Goal: Information Seeking & Learning: Find specific fact

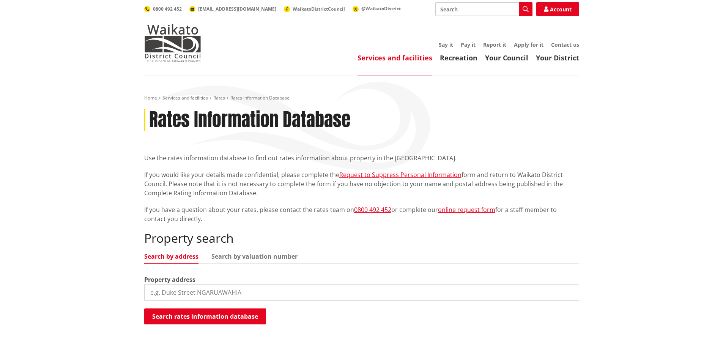
click at [199, 287] on input "search" at bounding box center [361, 292] width 435 height 17
type input "171 martin road"
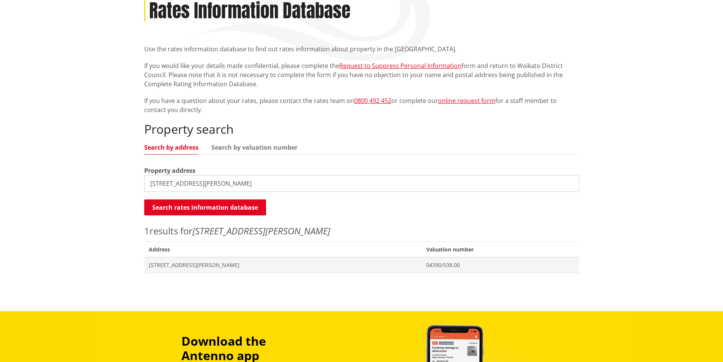
scroll to position [152, 0]
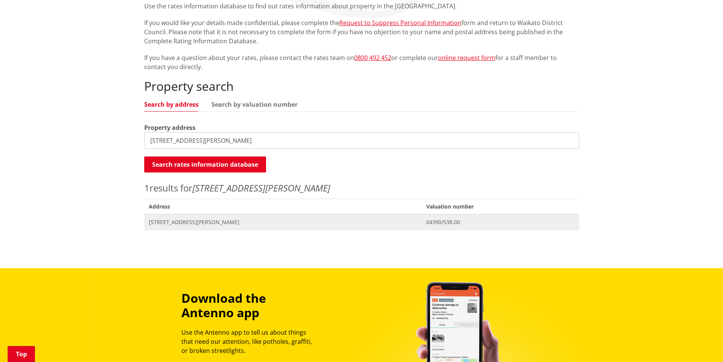
click at [178, 221] on span "[STREET_ADDRESS][PERSON_NAME]" at bounding box center [283, 222] width 269 height 8
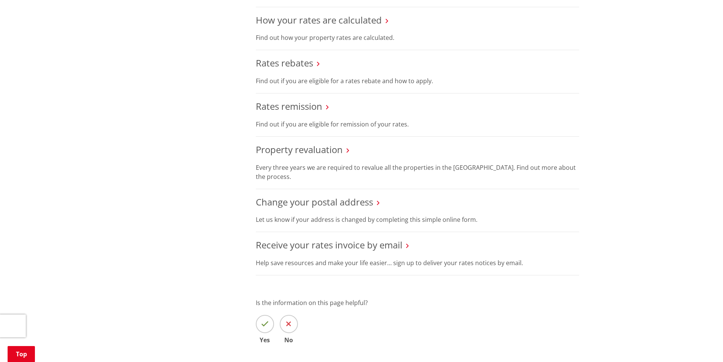
scroll to position [418, 0]
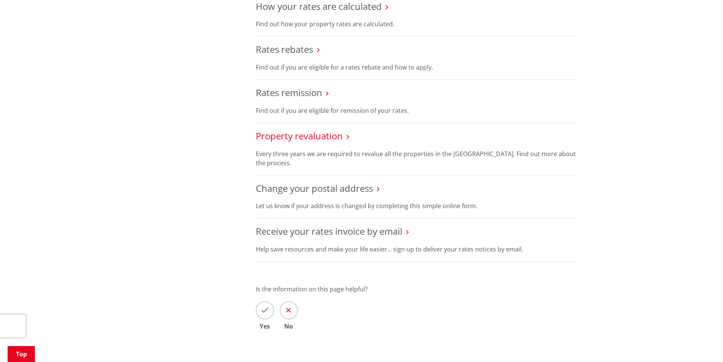
click at [305, 136] on link "Property revaluation" at bounding box center [299, 135] width 87 height 13
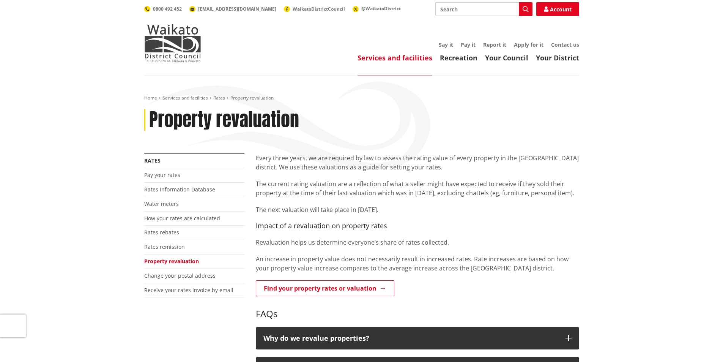
scroll to position [76, 0]
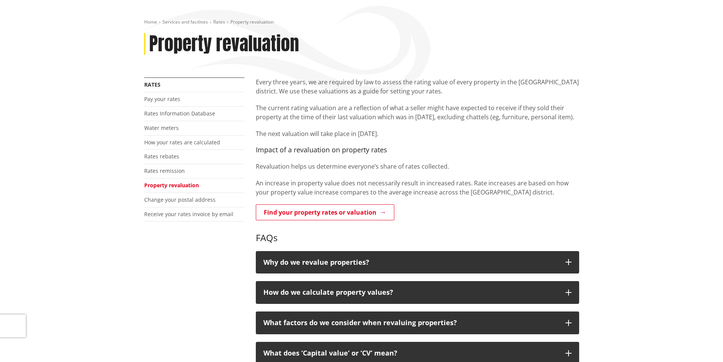
click at [301, 211] on link "Find your property rates or valuation" at bounding box center [325, 212] width 139 height 16
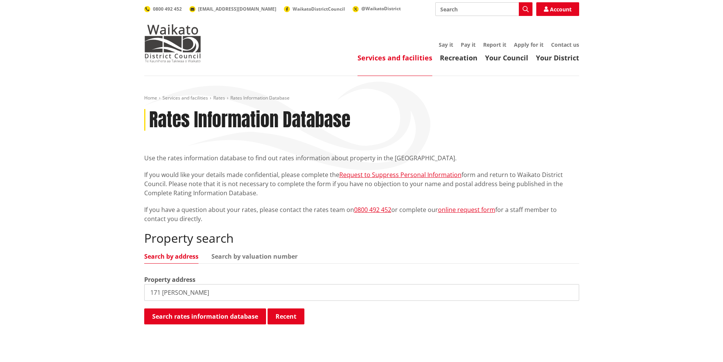
type input "171 martin"
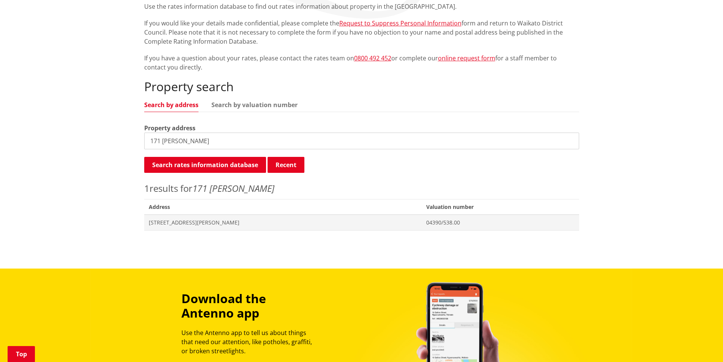
scroll to position [152, 0]
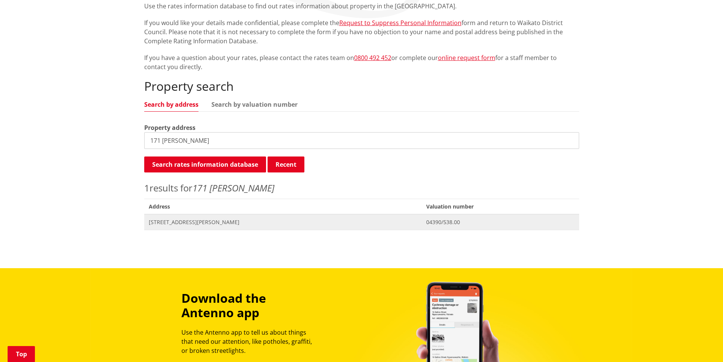
click at [177, 219] on span "[STREET_ADDRESS][PERSON_NAME]" at bounding box center [283, 222] width 269 height 8
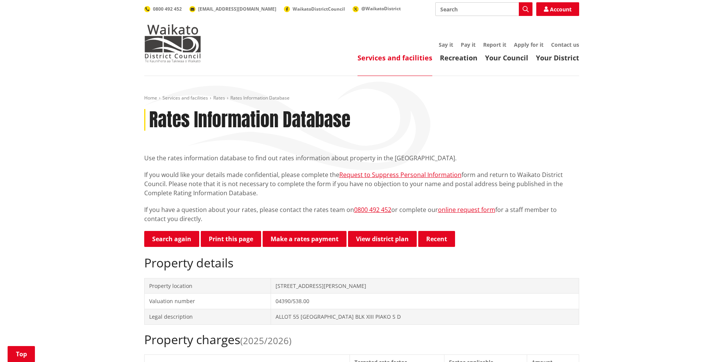
scroll to position [152, 0]
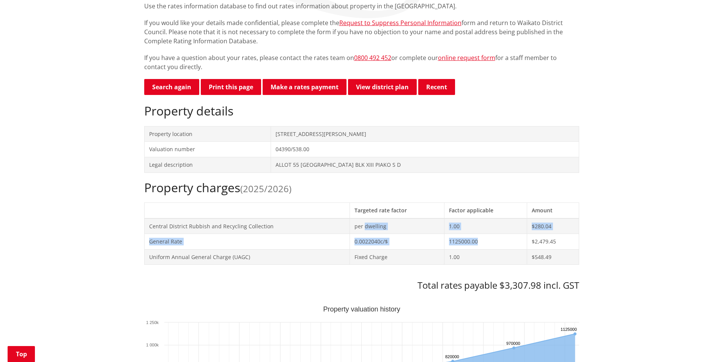
drag, startPoint x: 366, startPoint y: 226, endPoint x: 517, endPoint y: 246, distance: 152.8
click at [517, 246] on tbody "Central District Rubbish and Recycling Collection per dwelling 1.00 $280.04 Gen…" at bounding box center [361, 241] width 435 height 46
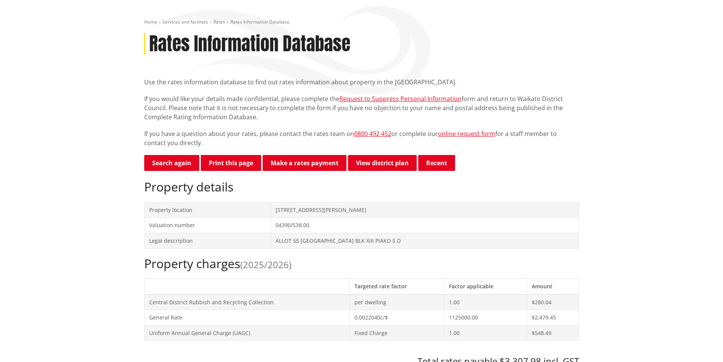
scroll to position [38, 0]
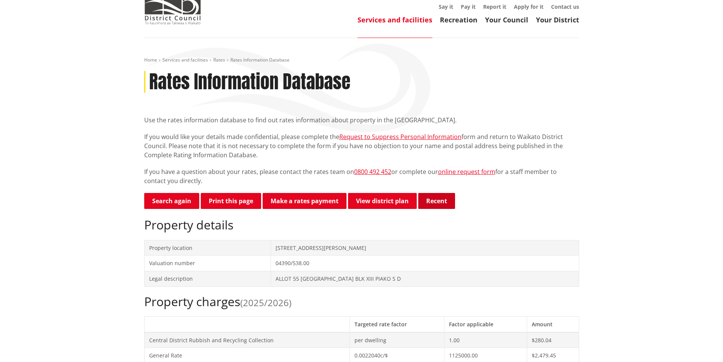
click at [445, 203] on button "Recent" at bounding box center [436, 201] width 37 height 16
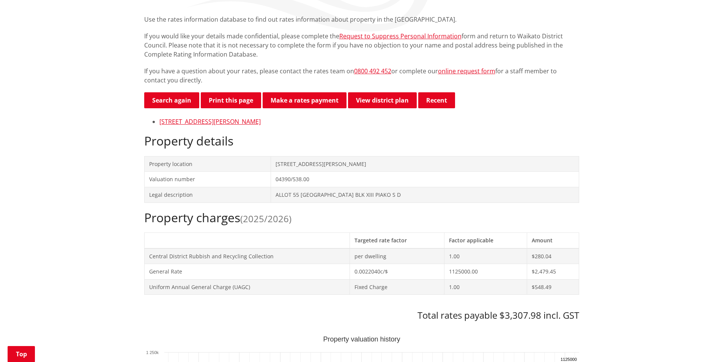
scroll to position [152, 0]
